Goal: Communication & Community: Participate in discussion

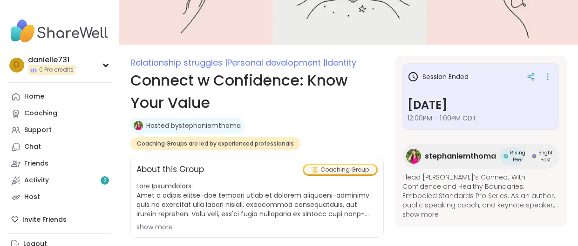
scroll to position [75, 0]
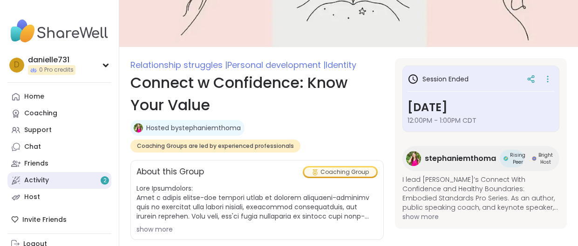
click at [54, 181] on link "Activity 2" at bounding box center [59, 180] width 104 height 17
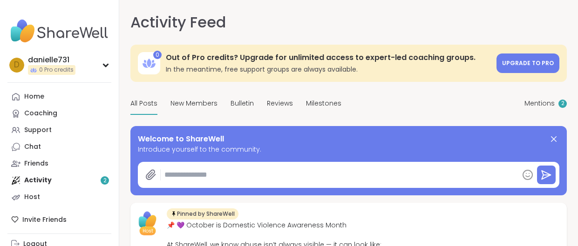
click at [254, 16] on div "Activity Feed Mentions 2" at bounding box center [268, 22] width 276 height 22
click at [61, 182] on div "Home Coaching Support Chat Friends Activity 2 Host" at bounding box center [59, 146] width 104 height 117
click at [105, 179] on div "Home Coaching Support Chat Friends Activity 2 Host" at bounding box center [59, 146] width 104 height 117
click at [40, 181] on div "Home Coaching Support Chat Friends Activity 2 Host" at bounding box center [59, 146] width 104 height 117
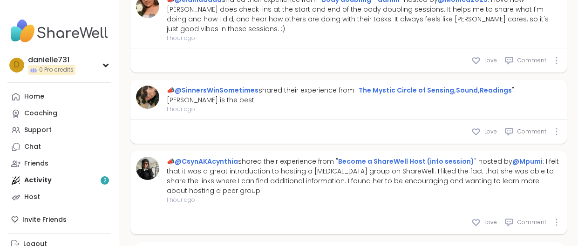
scroll to position [984, 0]
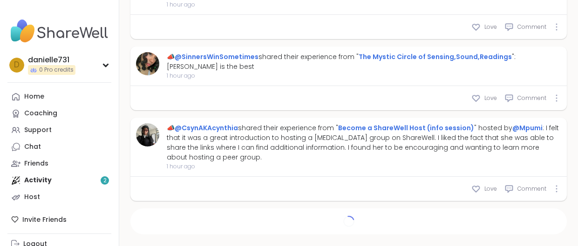
type textarea "*"
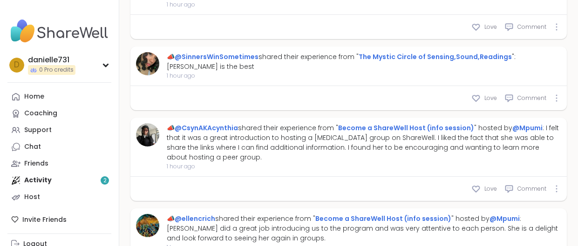
scroll to position [0, 0]
